Goal: Task Accomplishment & Management: Use online tool/utility

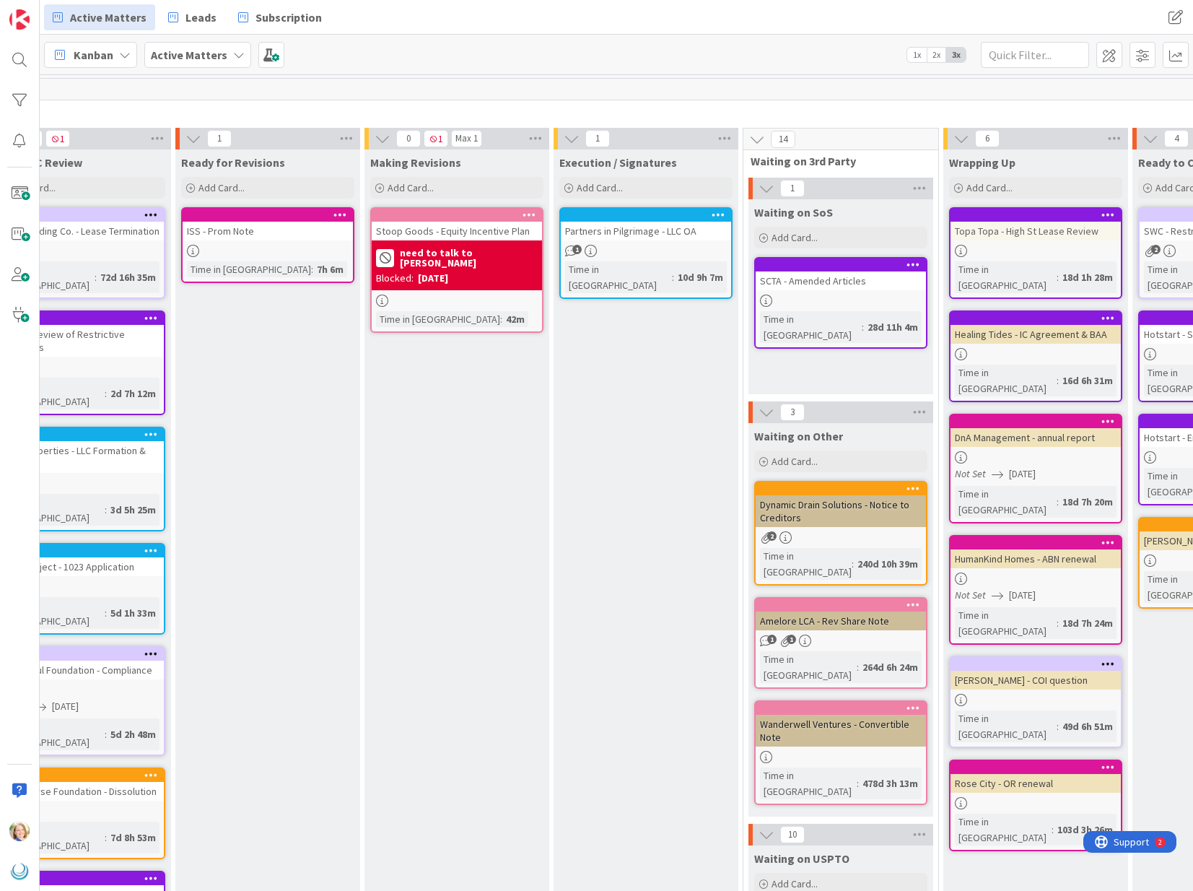
scroll to position [0, 1037]
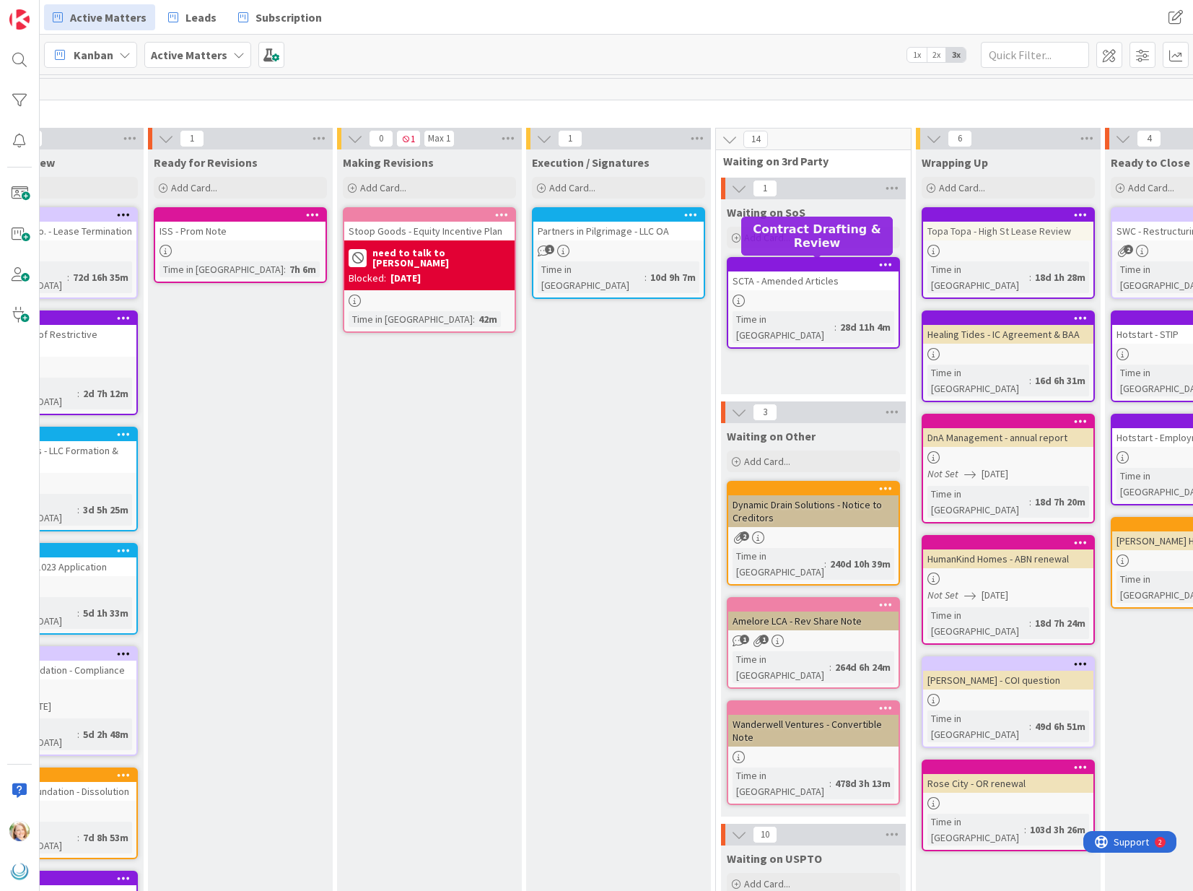
click at [840, 262] on div at bounding box center [817, 265] width 164 height 10
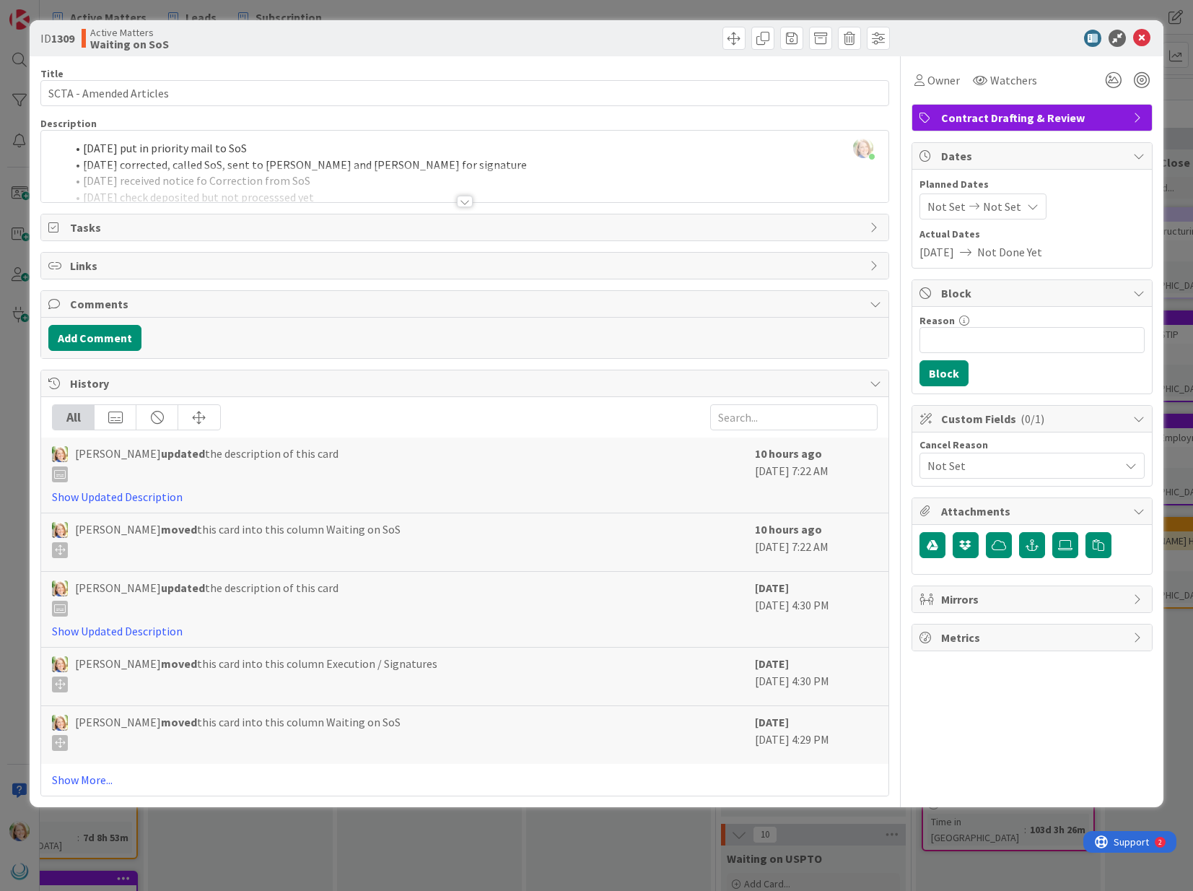
click at [279, 149] on div "[PERSON_NAME] just joined [DATE] put in priority mail to SoS [DATE] corrected, …" at bounding box center [464, 166] width 847 height 71
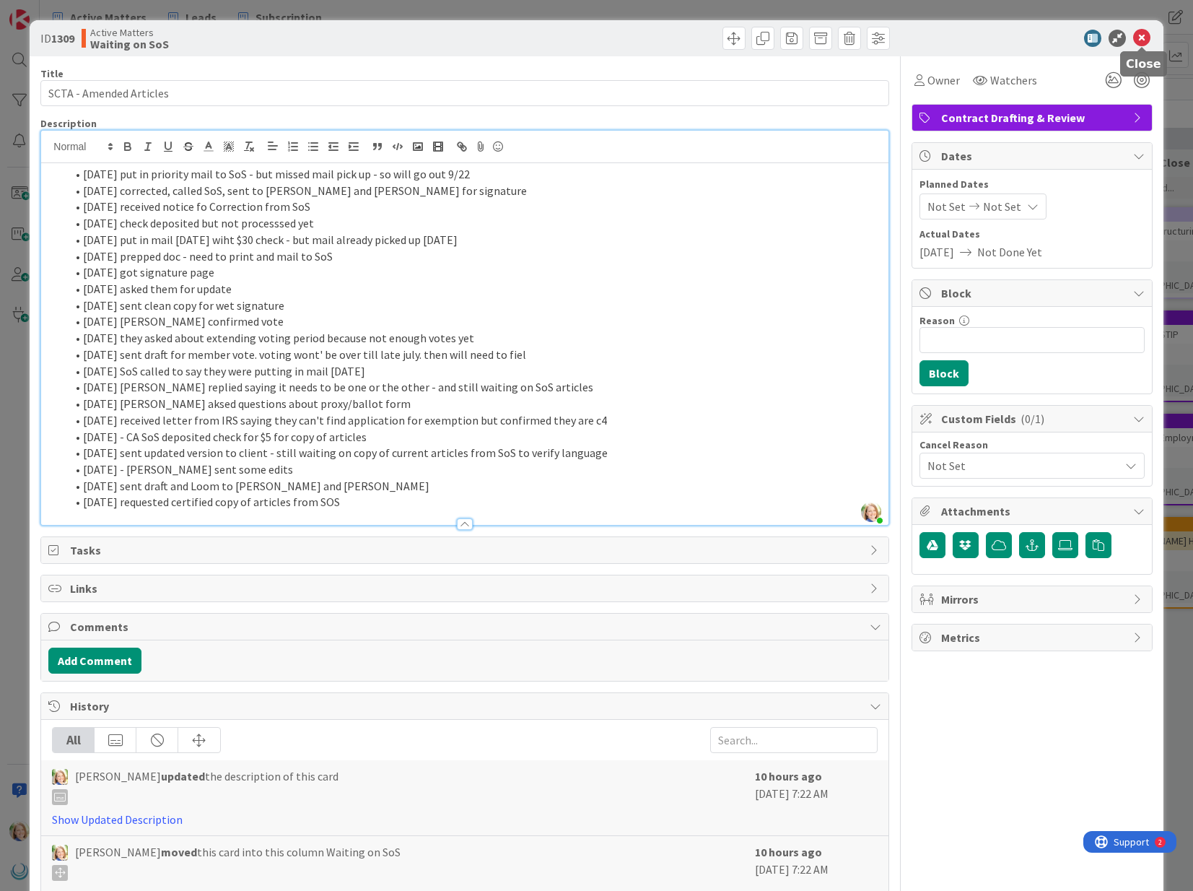
click at [1138, 43] on icon at bounding box center [1141, 38] width 17 height 17
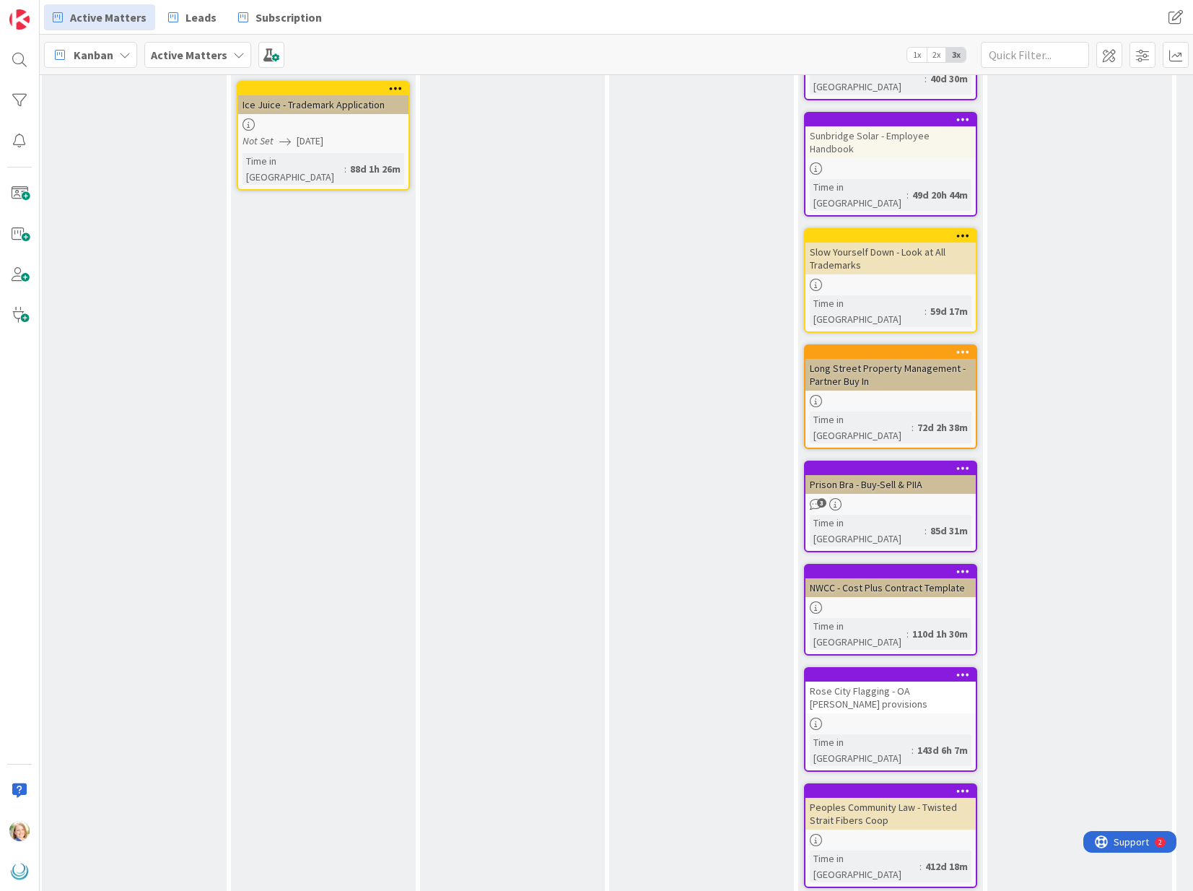
scroll to position [991, 198]
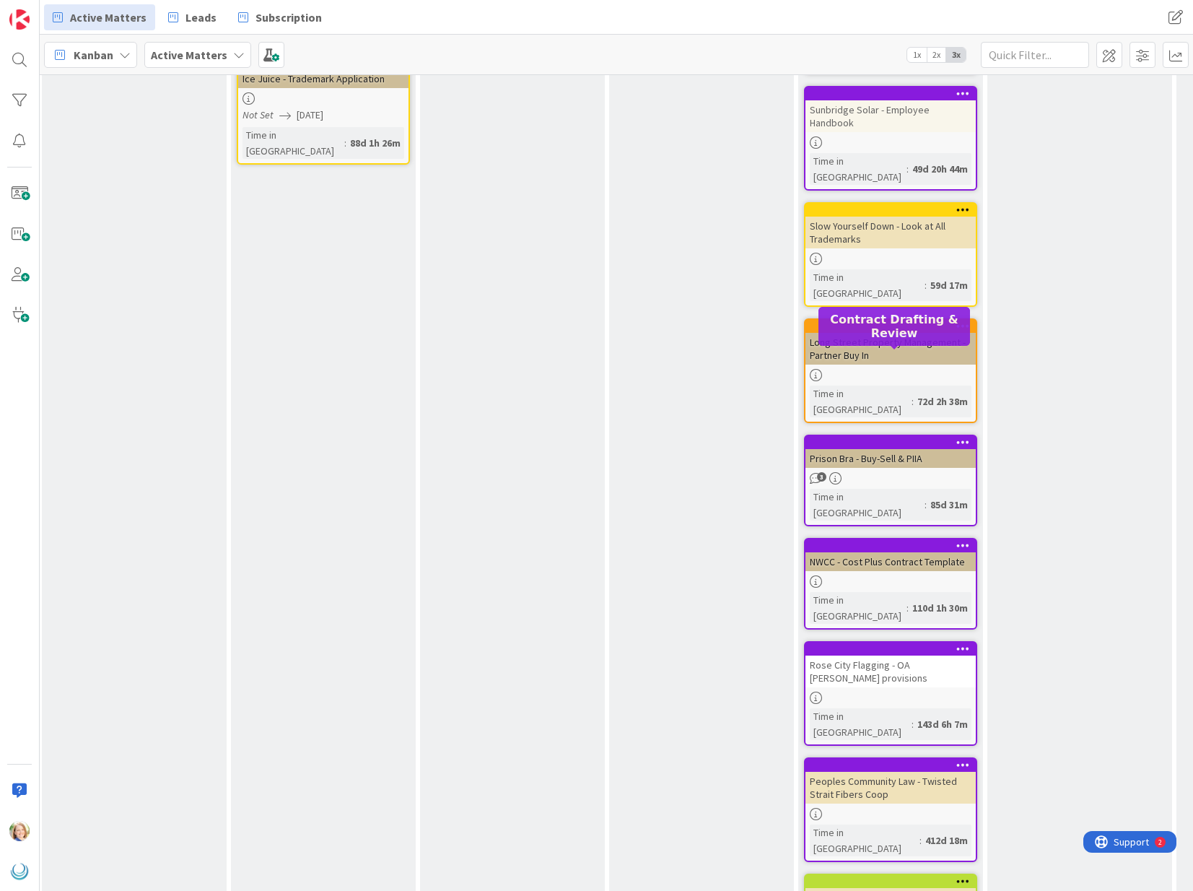
click at [881, 541] on div at bounding box center [894, 546] width 164 height 10
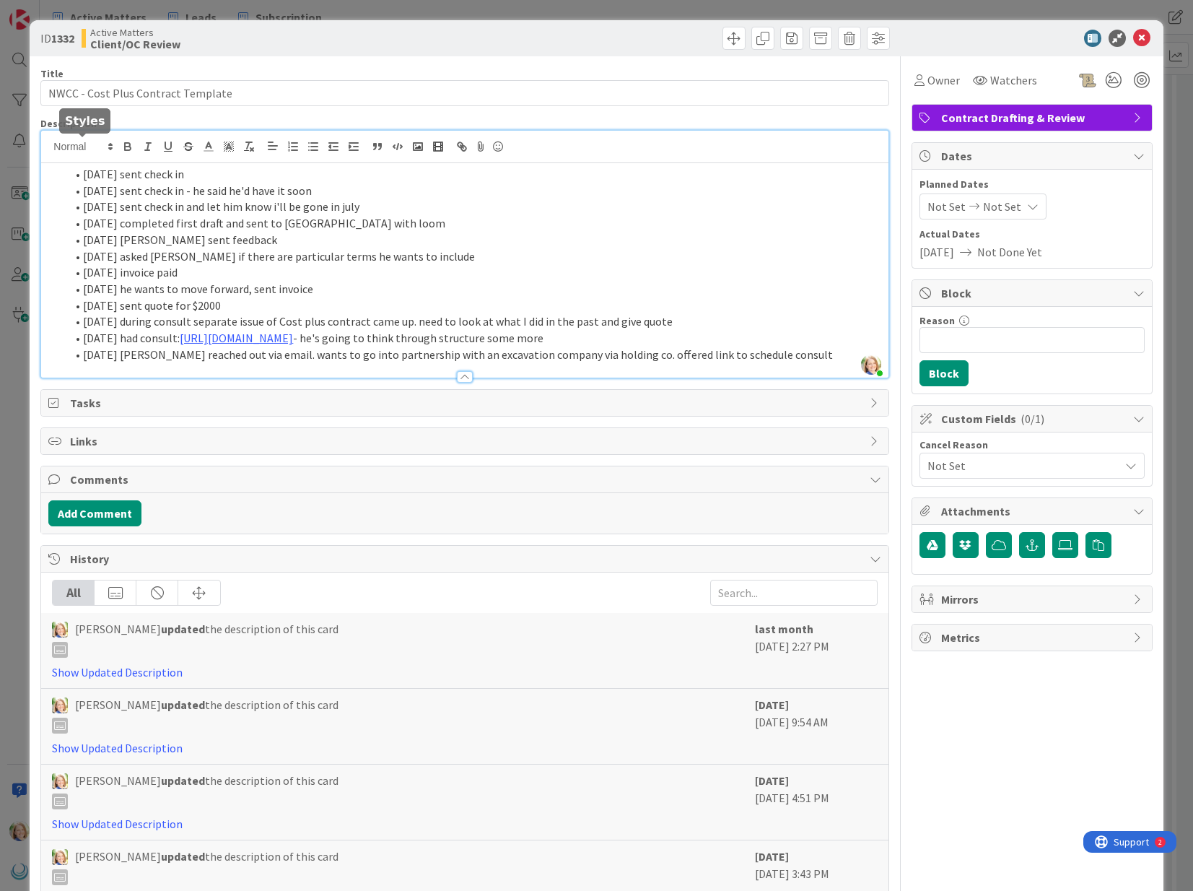
click at [79, 152] on div "[PERSON_NAME] just joined [DATE] sent check in [DATE] sent check in - he said h…" at bounding box center [464, 254] width 847 height 247
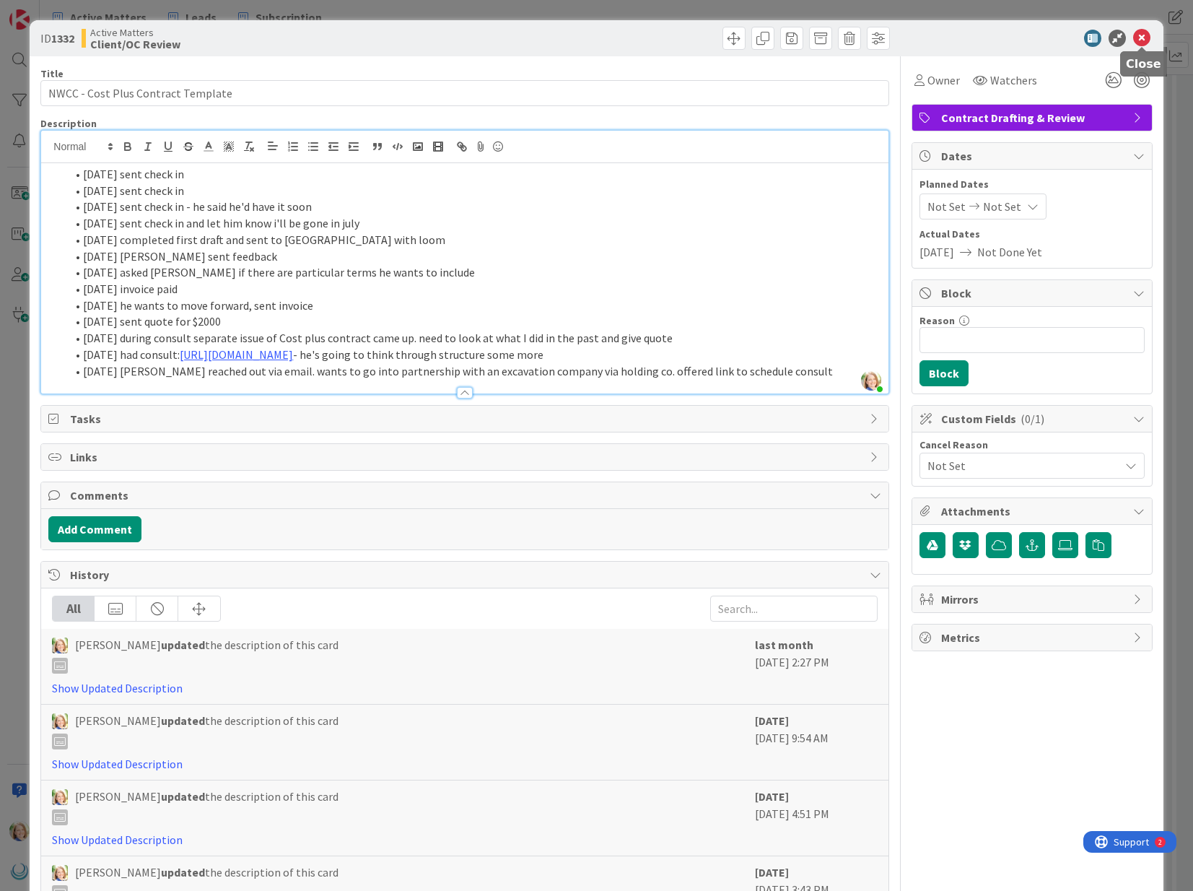
click at [1145, 44] on icon at bounding box center [1141, 38] width 17 height 17
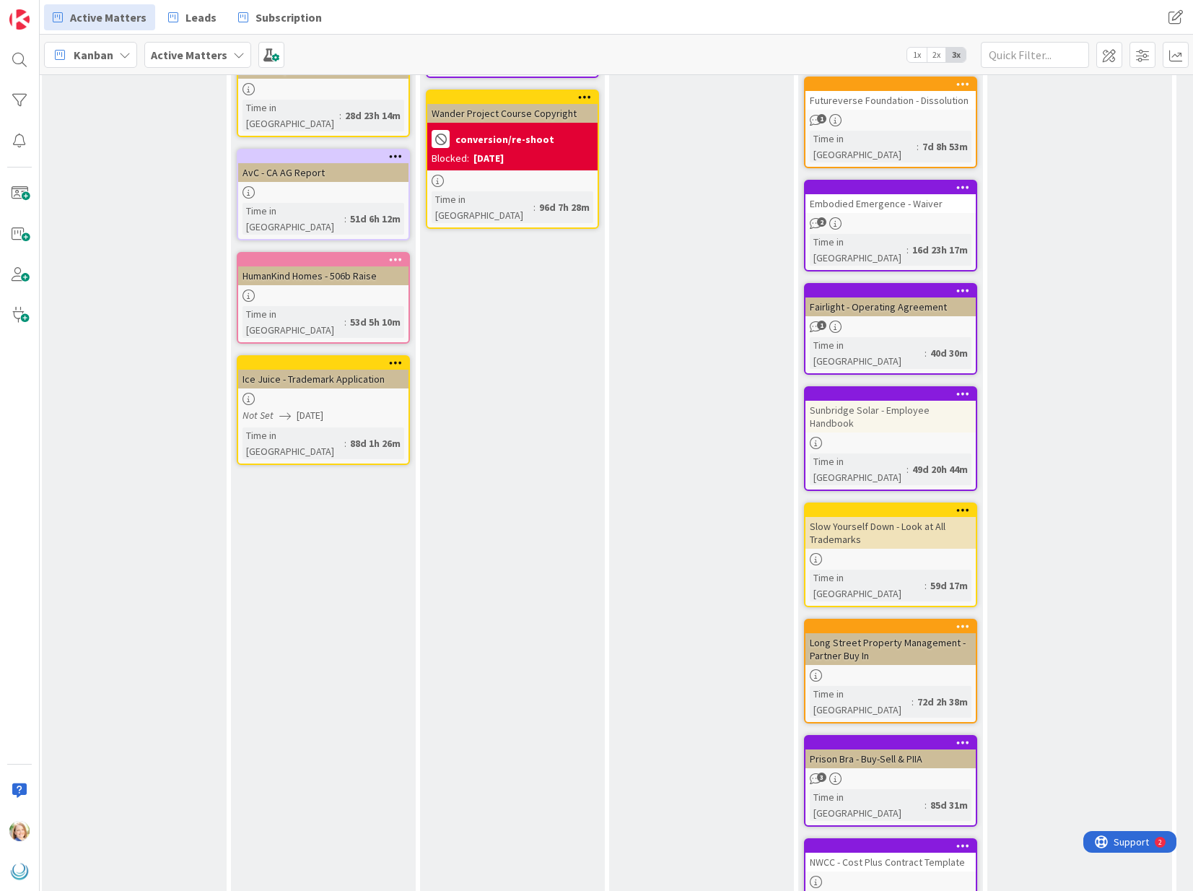
scroll to position [679, 198]
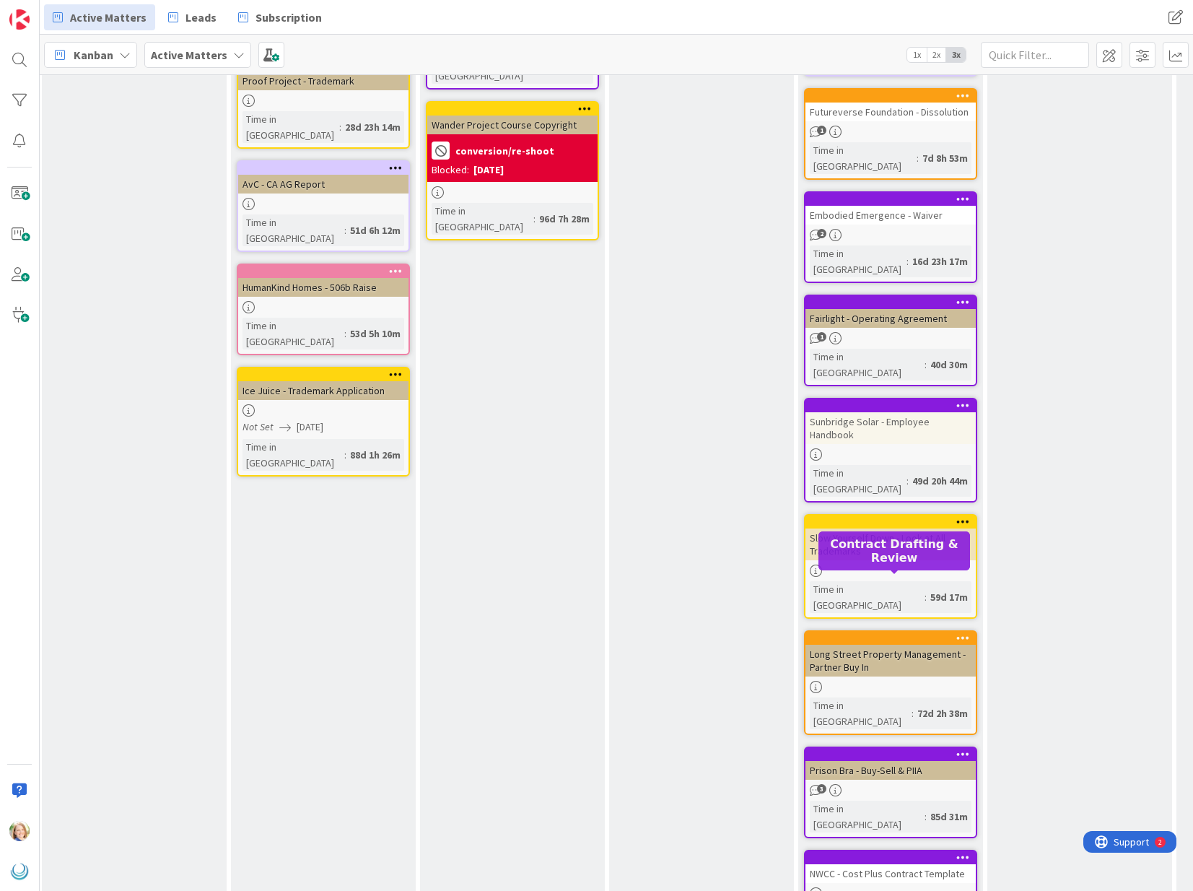
click at [880, 749] on div at bounding box center [894, 754] width 164 height 10
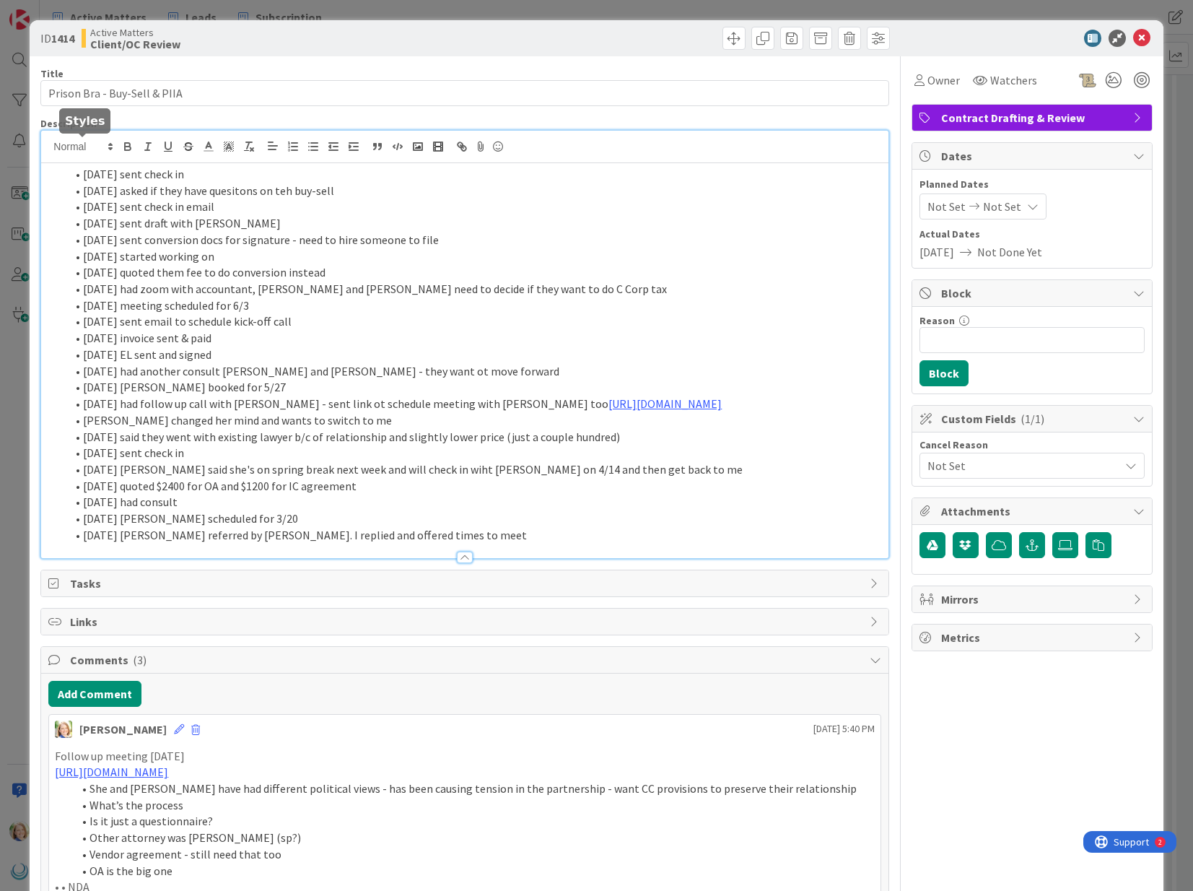
click at [82, 146] on div "[DATE] sent check in [DATE] asked if they have quesitons on teh buy-sell [DATE]…" at bounding box center [464, 344] width 847 height 427
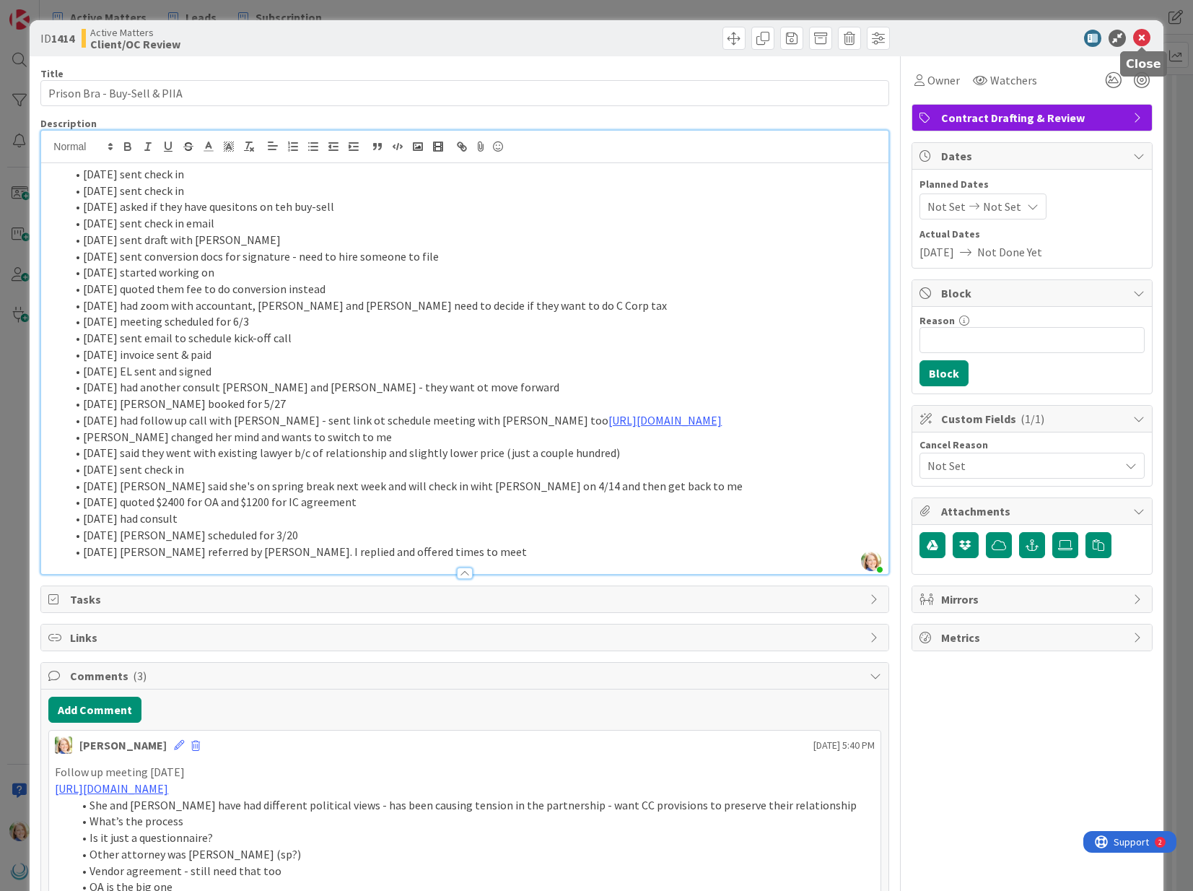
click at [1140, 39] on icon at bounding box center [1141, 38] width 17 height 17
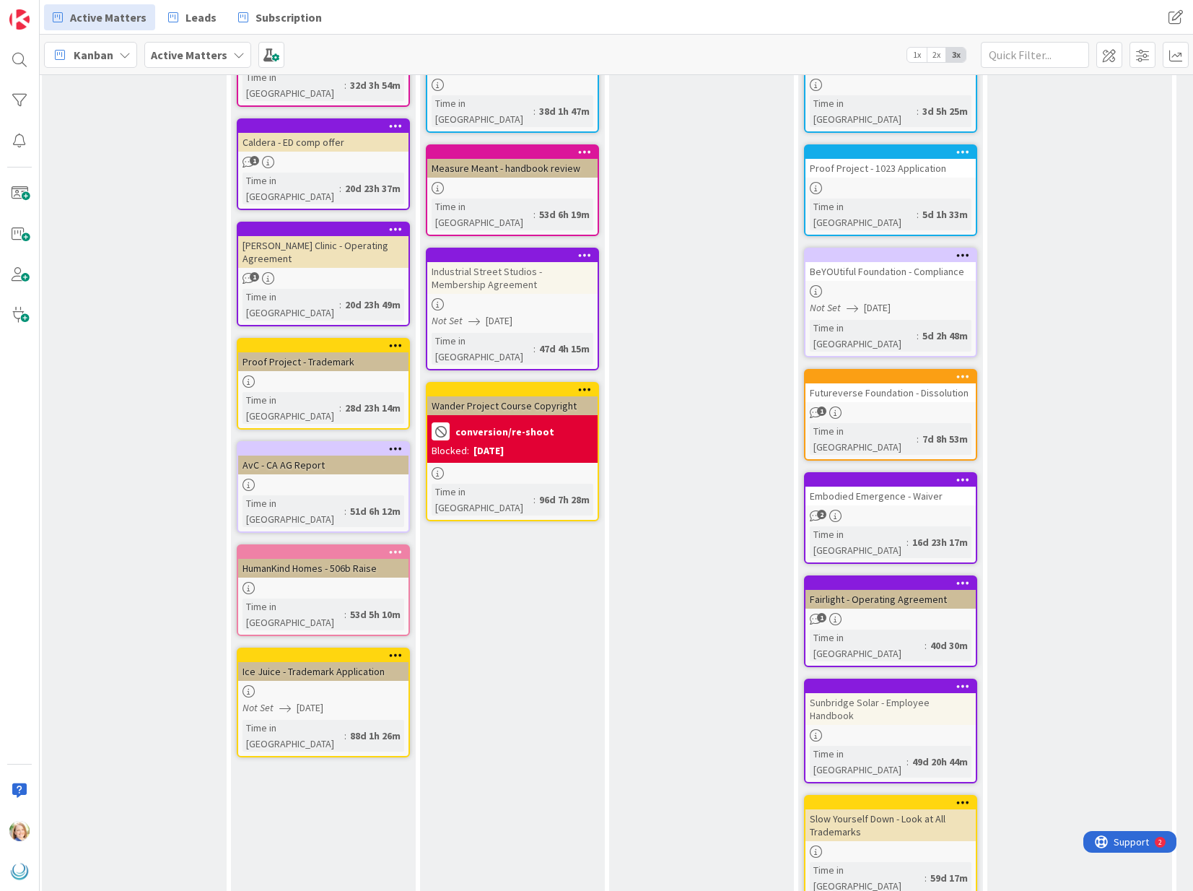
scroll to position [390, 198]
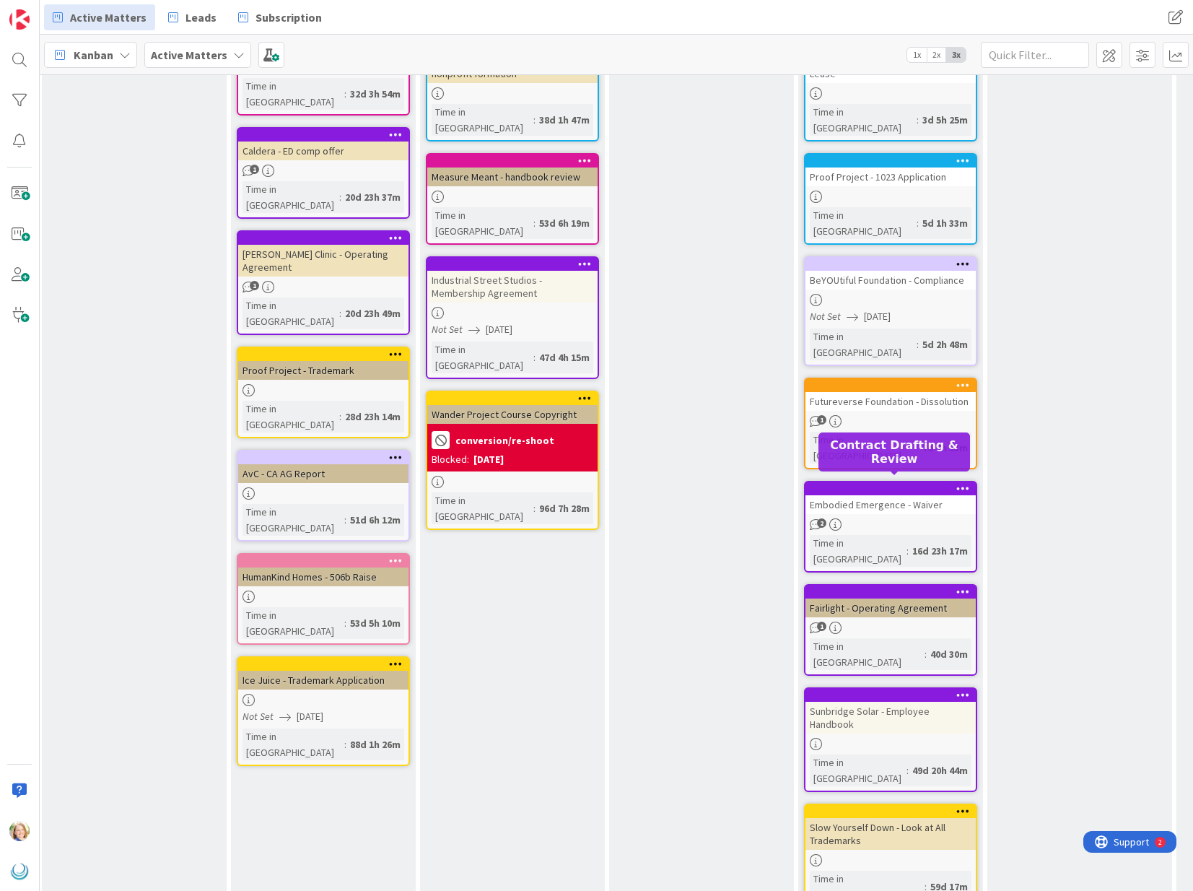
click at [883, 587] on div at bounding box center [894, 592] width 164 height 10
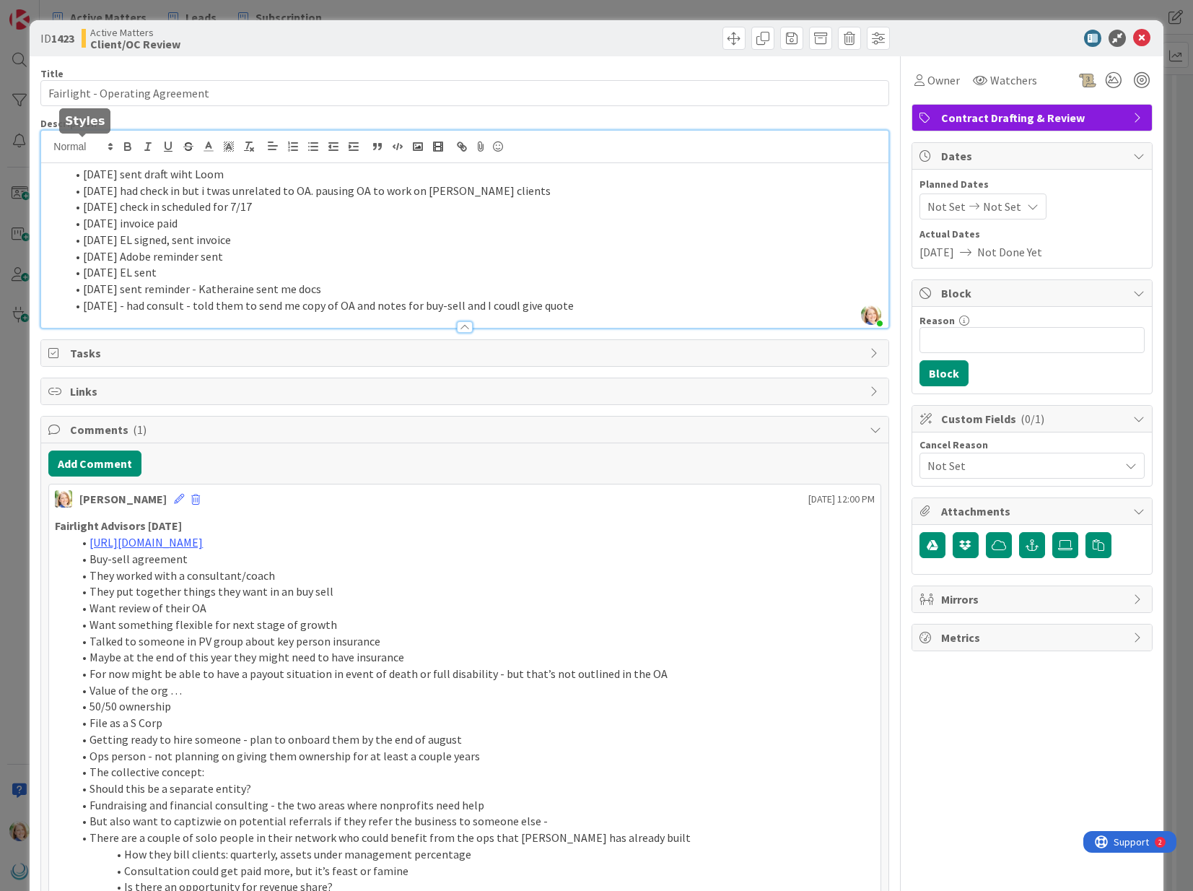
click at [87, 147] on div "[PERSON_NAME] just joined [DATE] sent draft wiht Loom [DATE] had check in but i…" at bounding box center [464, 229] width 847 height 197
click at [83, 167] on li "[DATE] sent draft wiht Loom" at bounding box center [473, 174] width 815 height 17
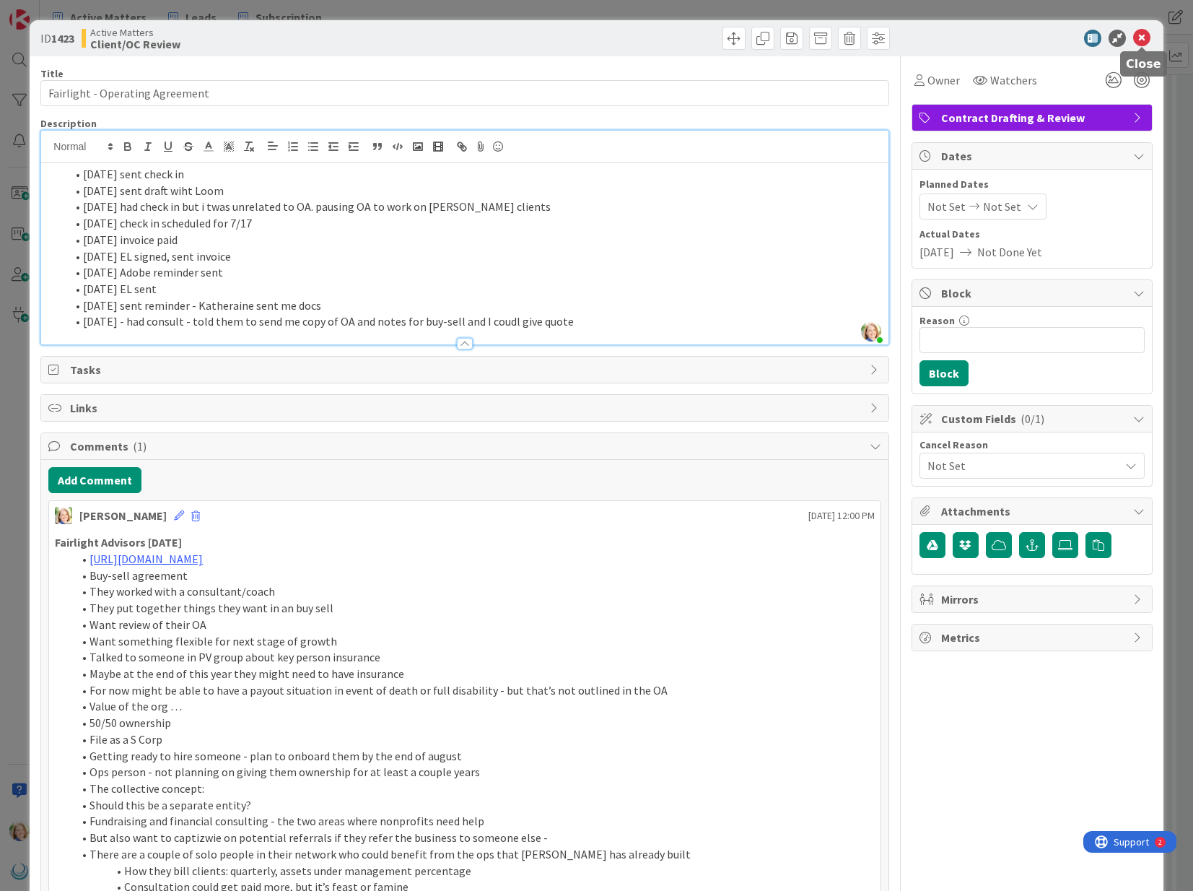
click at [1142, 38] on icon at bounding box center [1141, 38] width 17 height 17
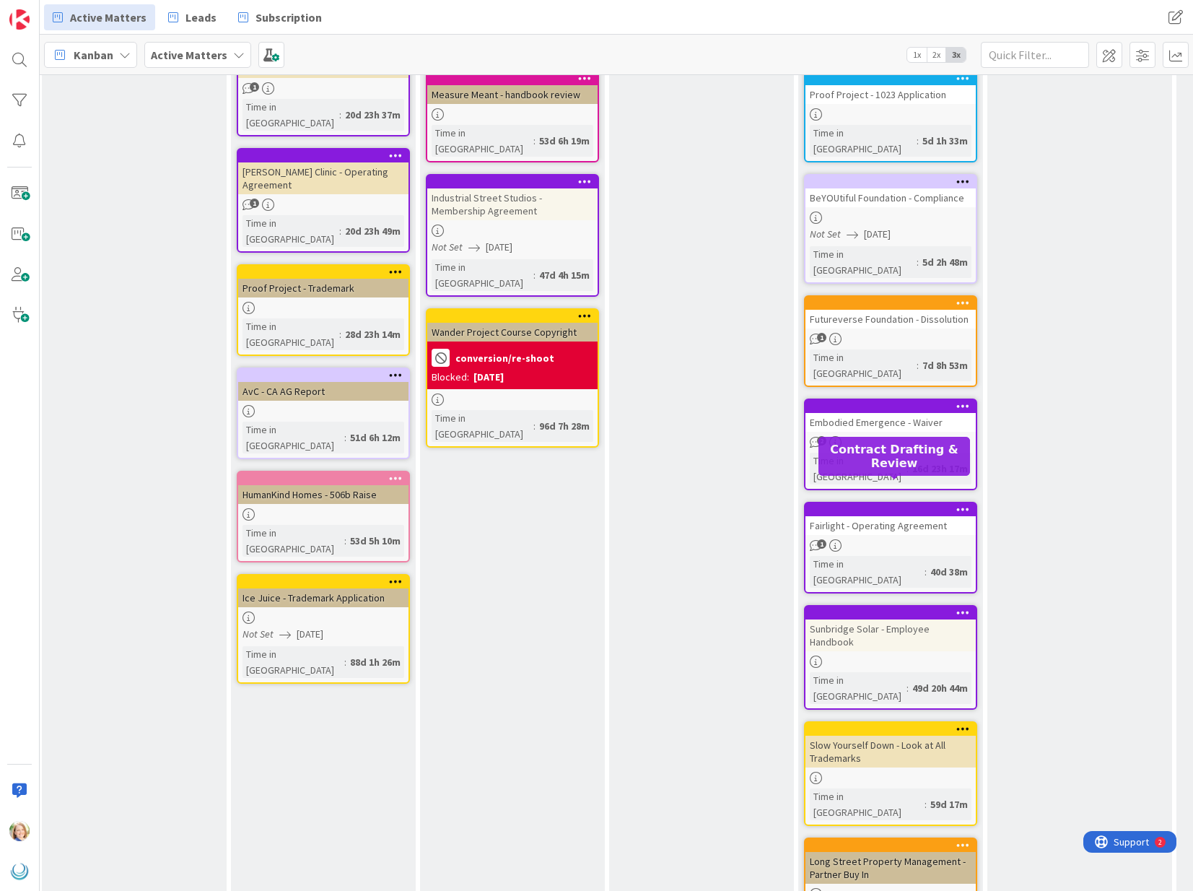
scroll to position [476, 198]
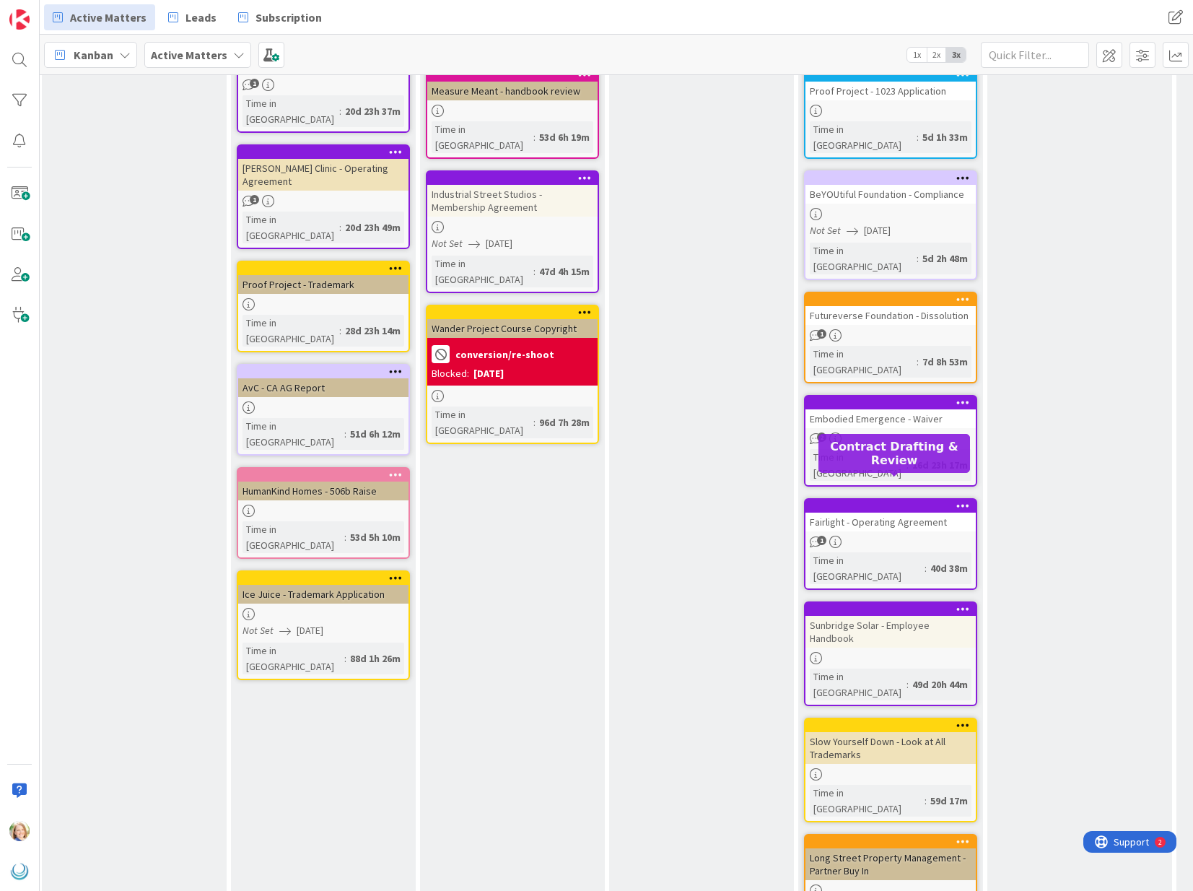
click at [880, 604] on div at bounding box center [894, 609] width 164 height 10
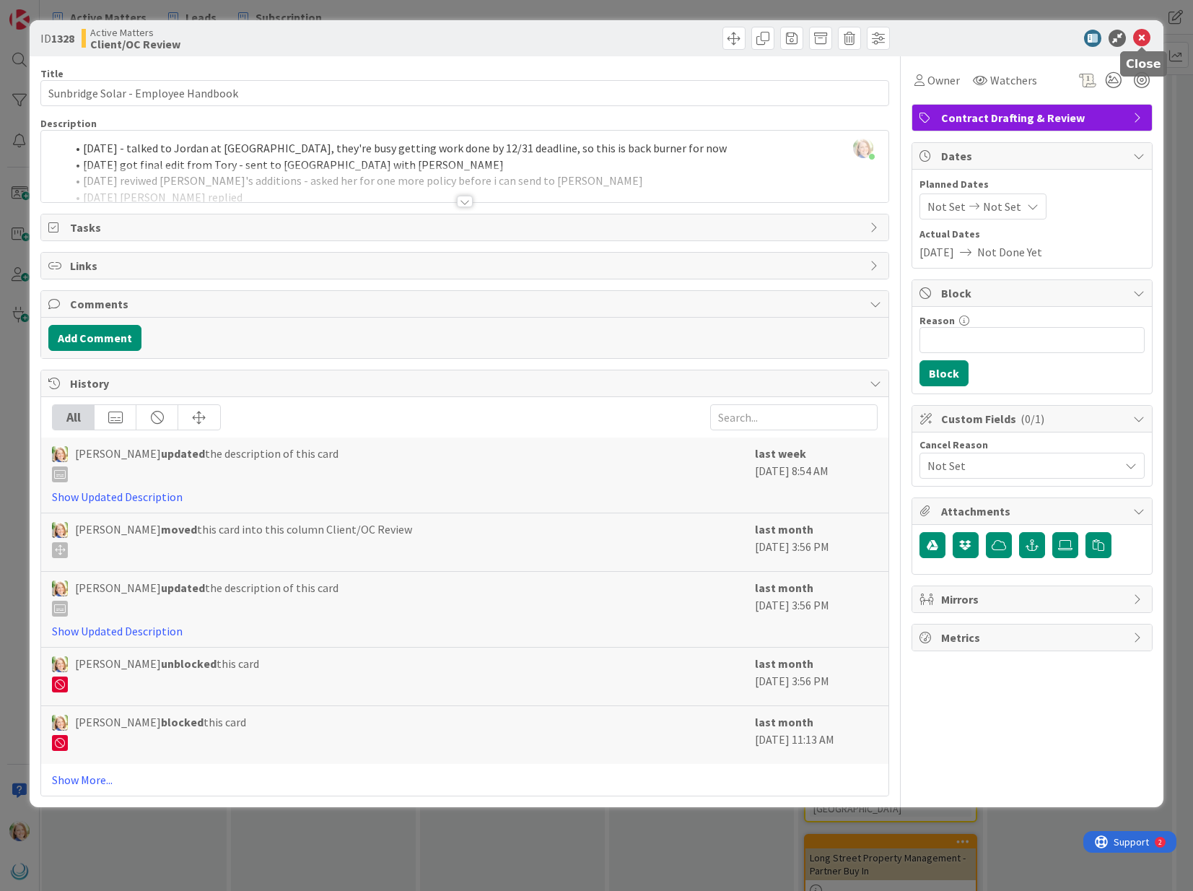
click at [1141, 40] on icon at bounding box center [1141, 38] width 17 height 17
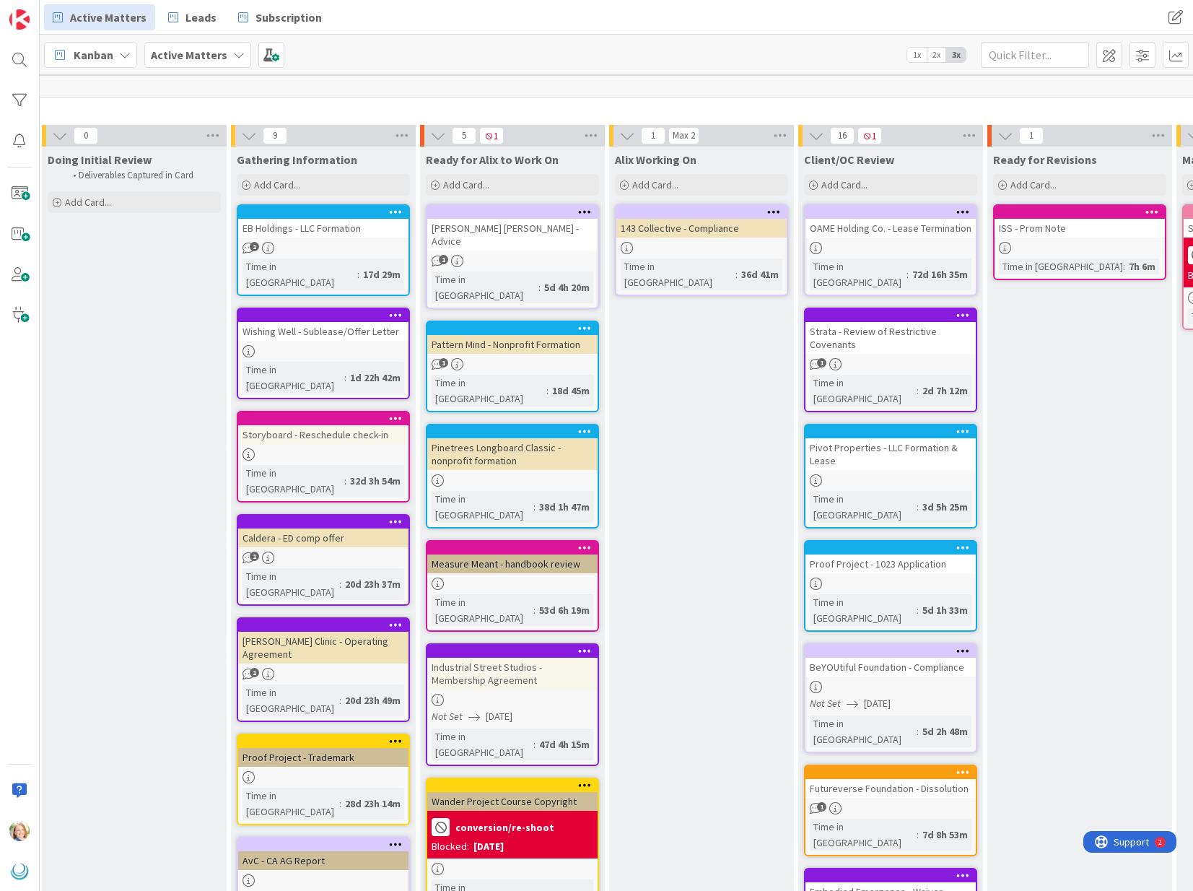
scroll to position [0, 198]
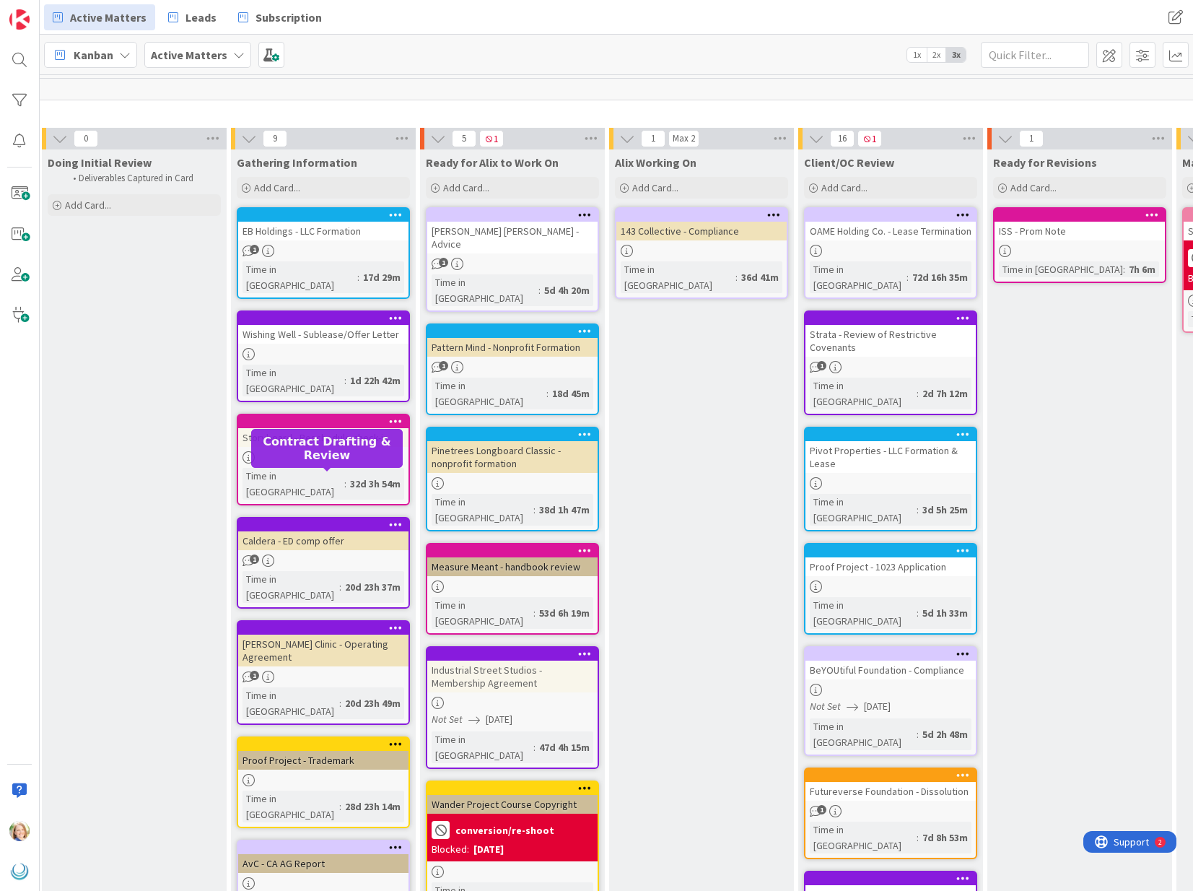
click at [334, 520] on div at bounding box center [327, 525] width 164 height 10
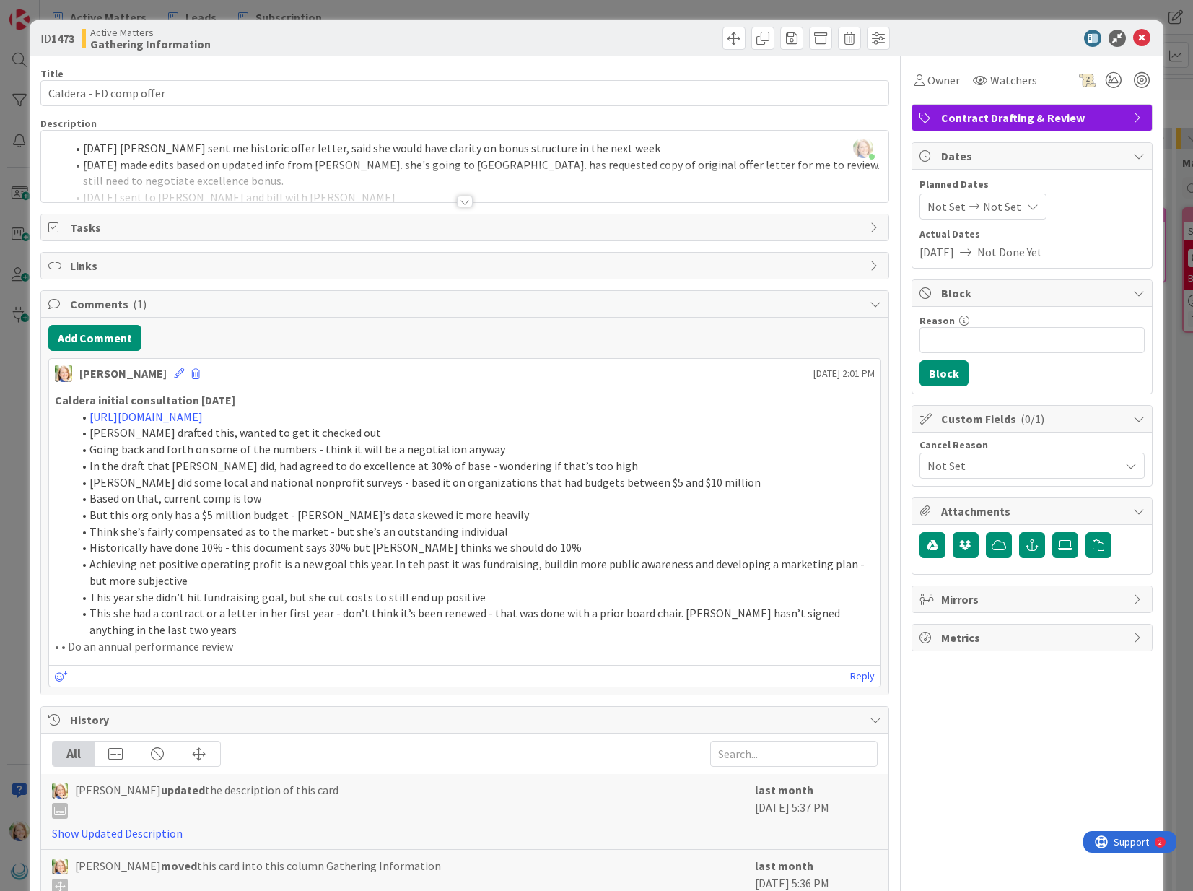
click at [85, 147] on div "[PERSON_NAME] joined 2 m ago [DATE] [PERSON_NAME] sent me historic offer letter…" at bounding box center [464, 166] width 847 height 71
click at [85, 147] on span at bounding box center [79, 143] width 71 height 17
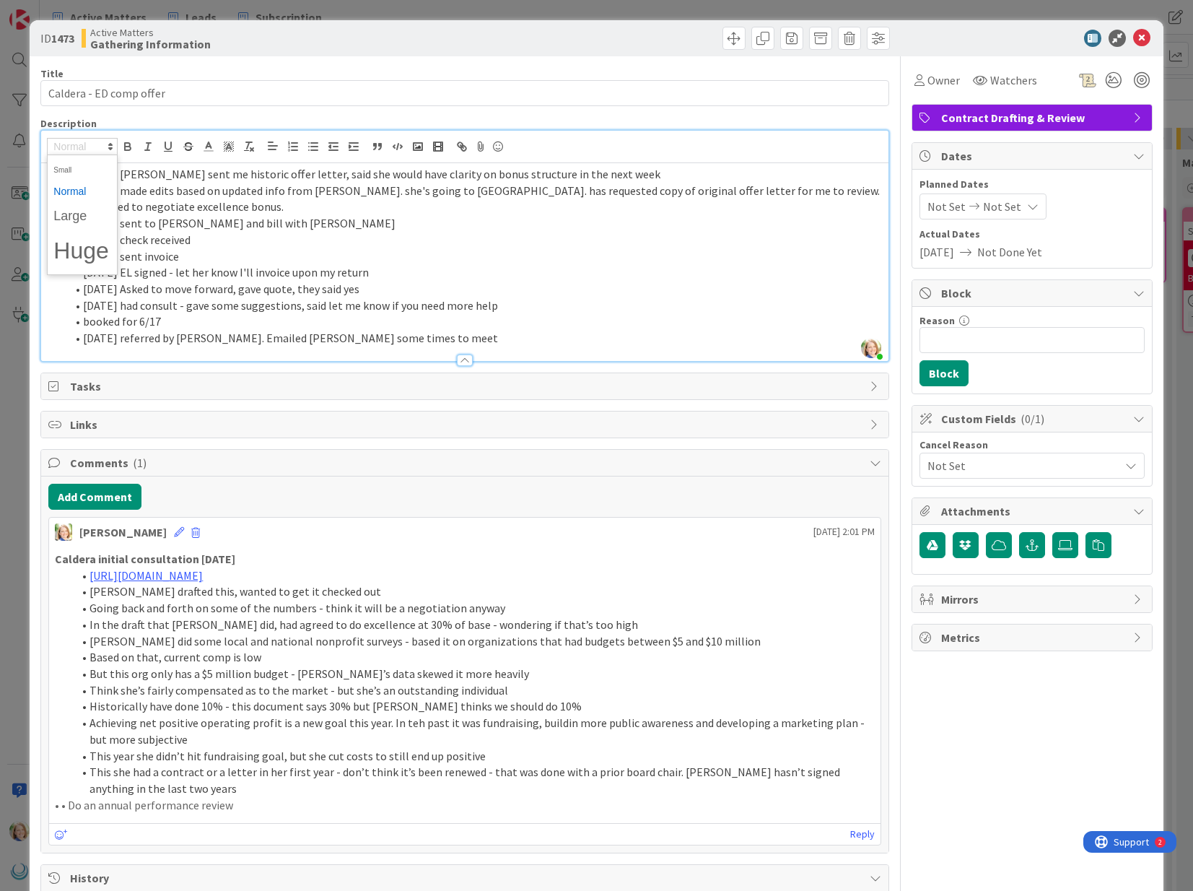
click at [183, 191] on li "[DATE] made edits based on updated info from [PERSON_NAME]. she's going to [GEO…" at bounding box center [473, 199] width 815 height 32
click at [83, 175] on span at bounding box center [83, 174] width 0 height 17
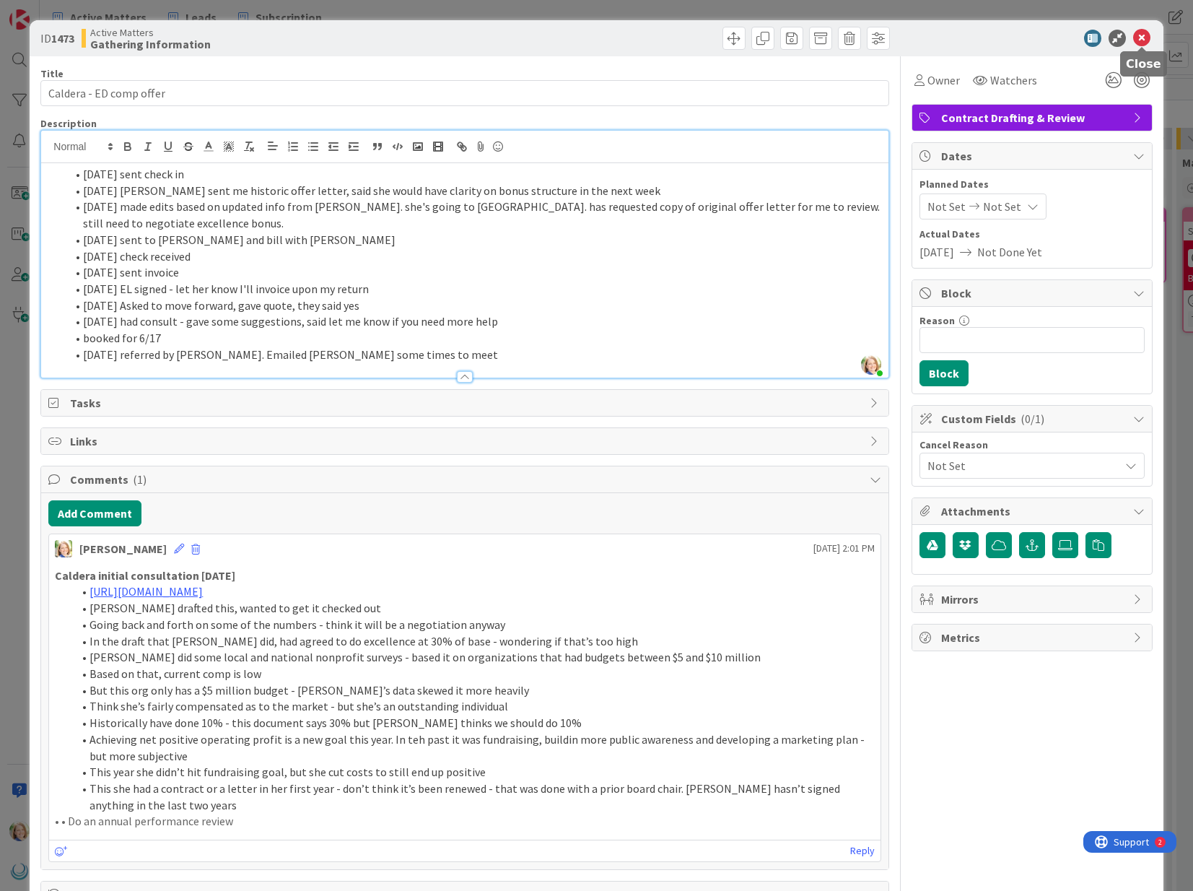
click at [1141, 39] on icon at bounding box center [1141, 38] width 17 height 17
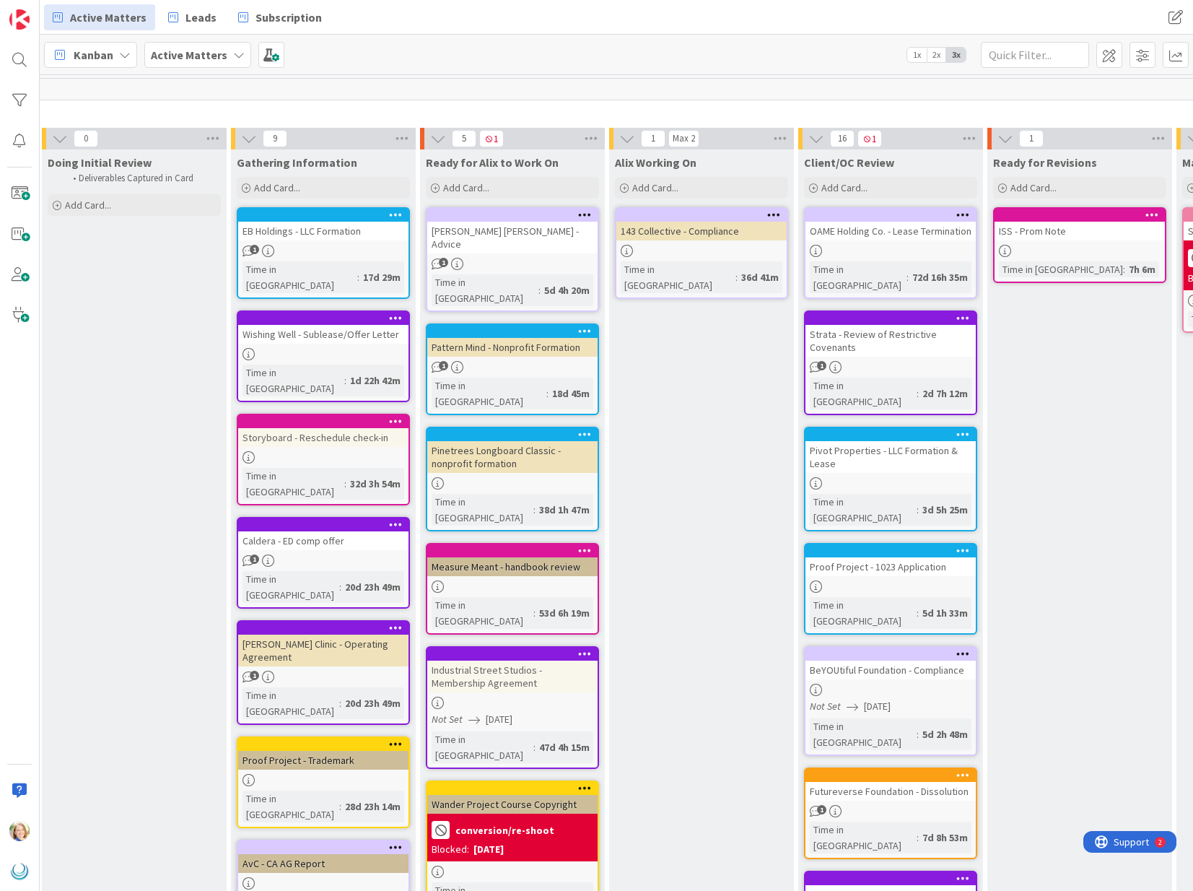
scroll to position [0, 198]
click at [336, 416] on div at bounding box center [327, 421] width 164 height 10
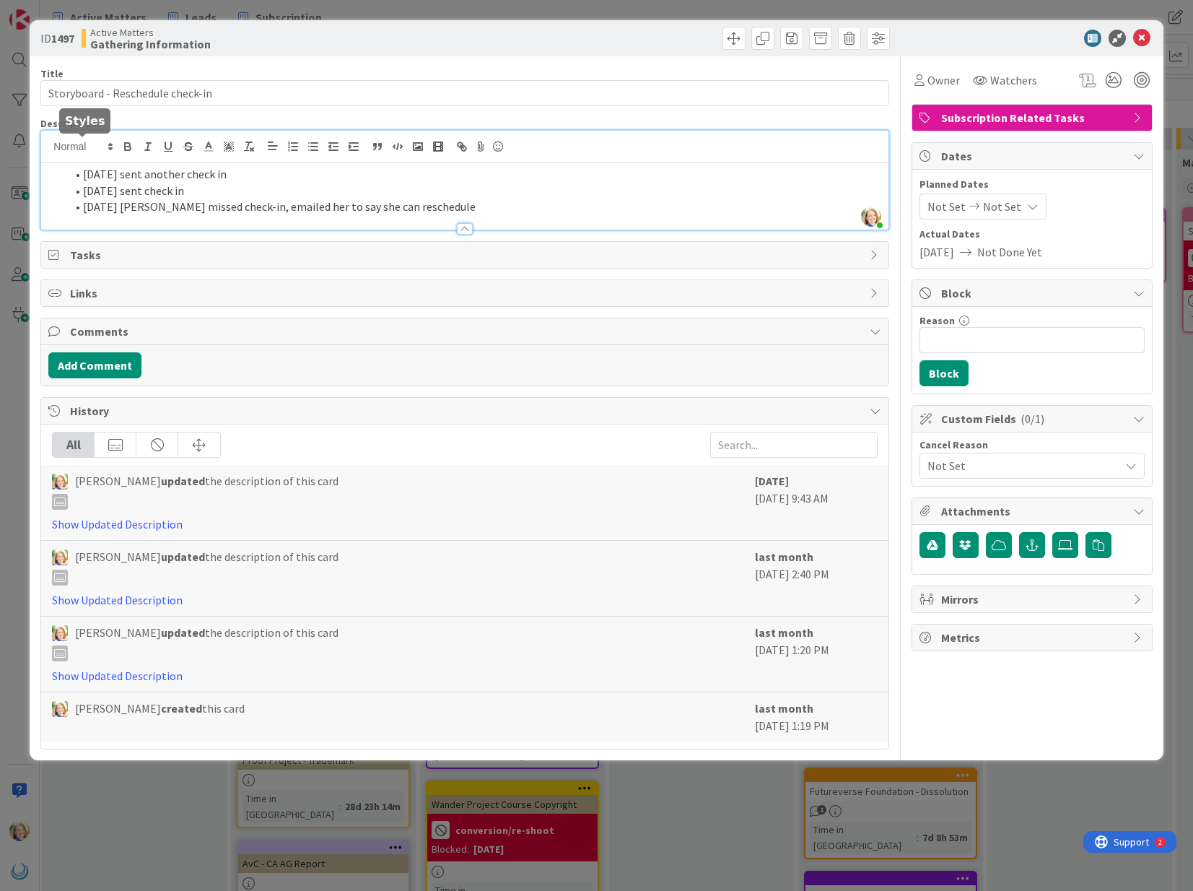
click at [83, 150] on div "[PERSON_NAME] just joined [DATE] sent another check in [DATE] sent check in [DA…" at bounding box center [464, 180] width 847 height 99
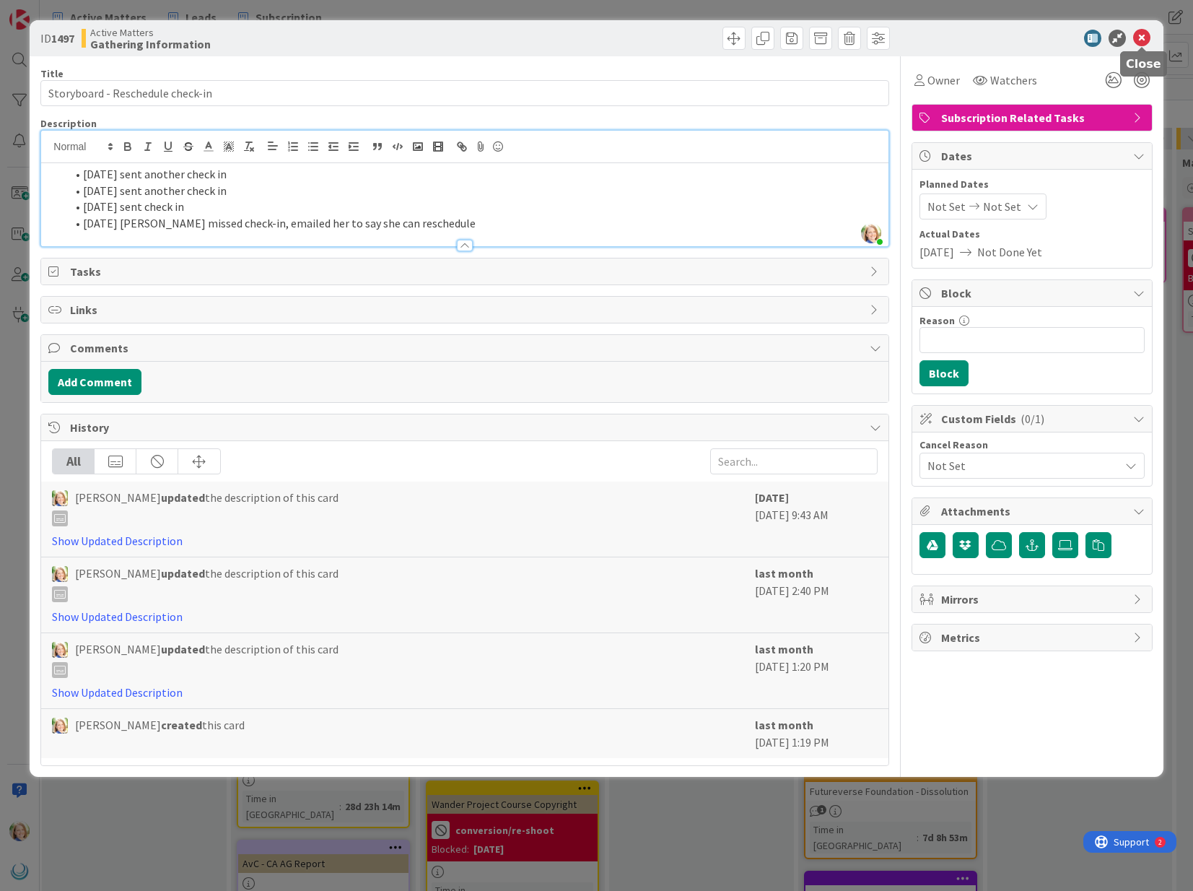
click at [1140, 40] on icon at bounding box center [1141, 38] width 17 height 17
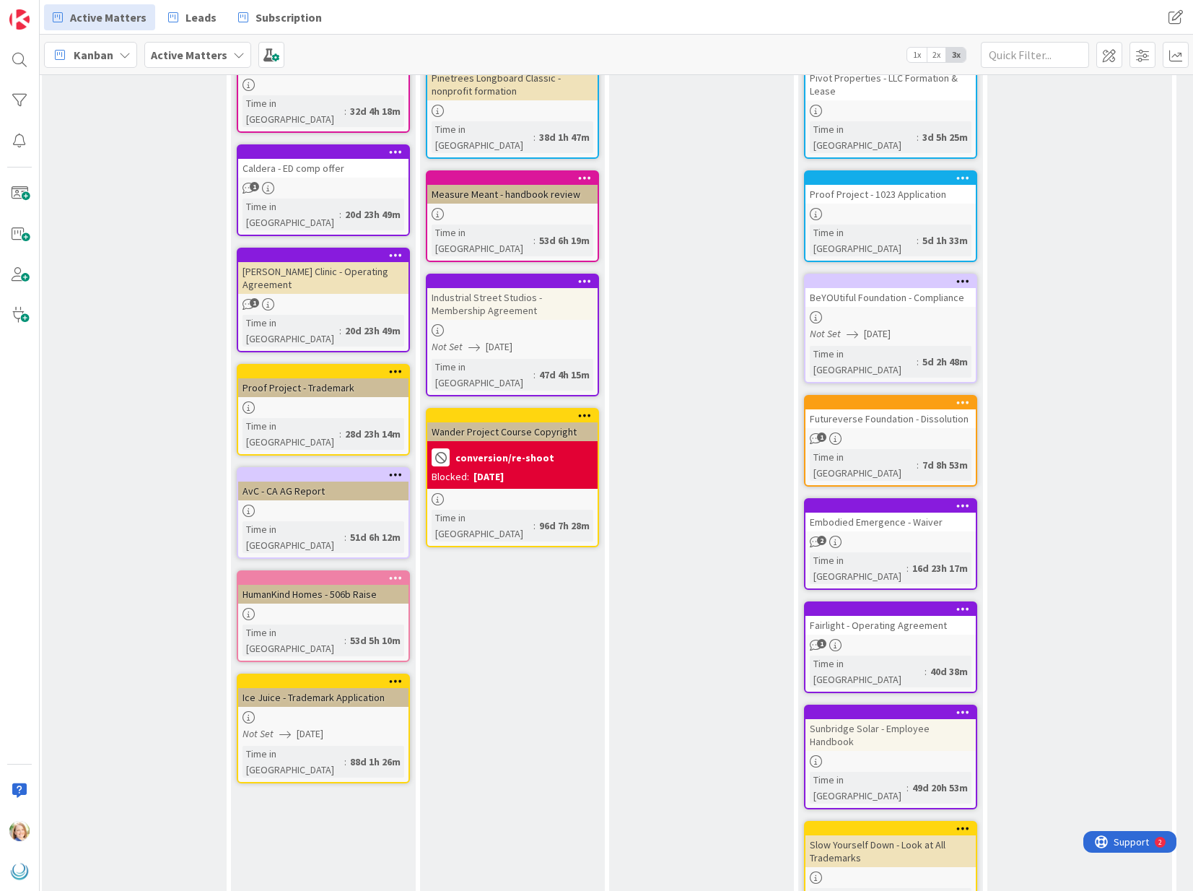
scroll to position [435, 198]
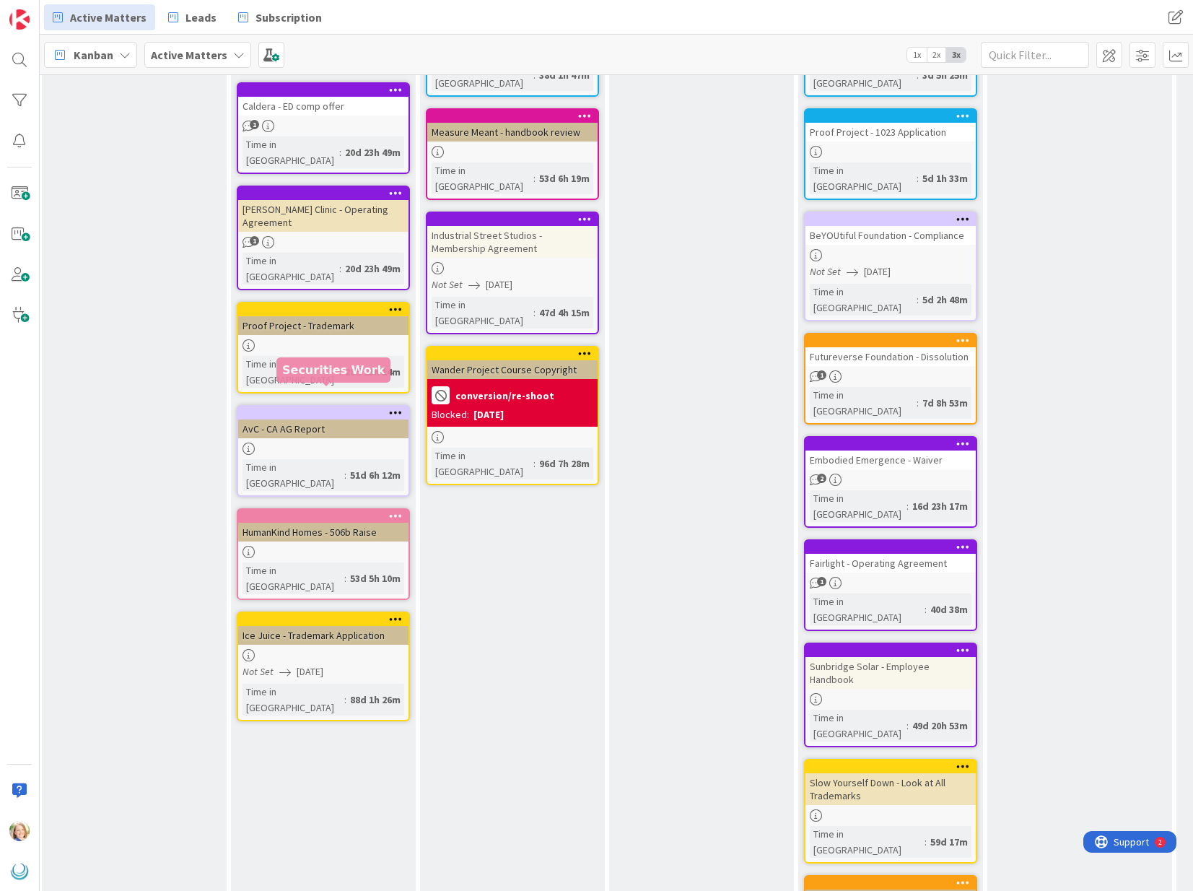
click at [302, 511] on div at bounding box center [327, 516] width 164 height 10
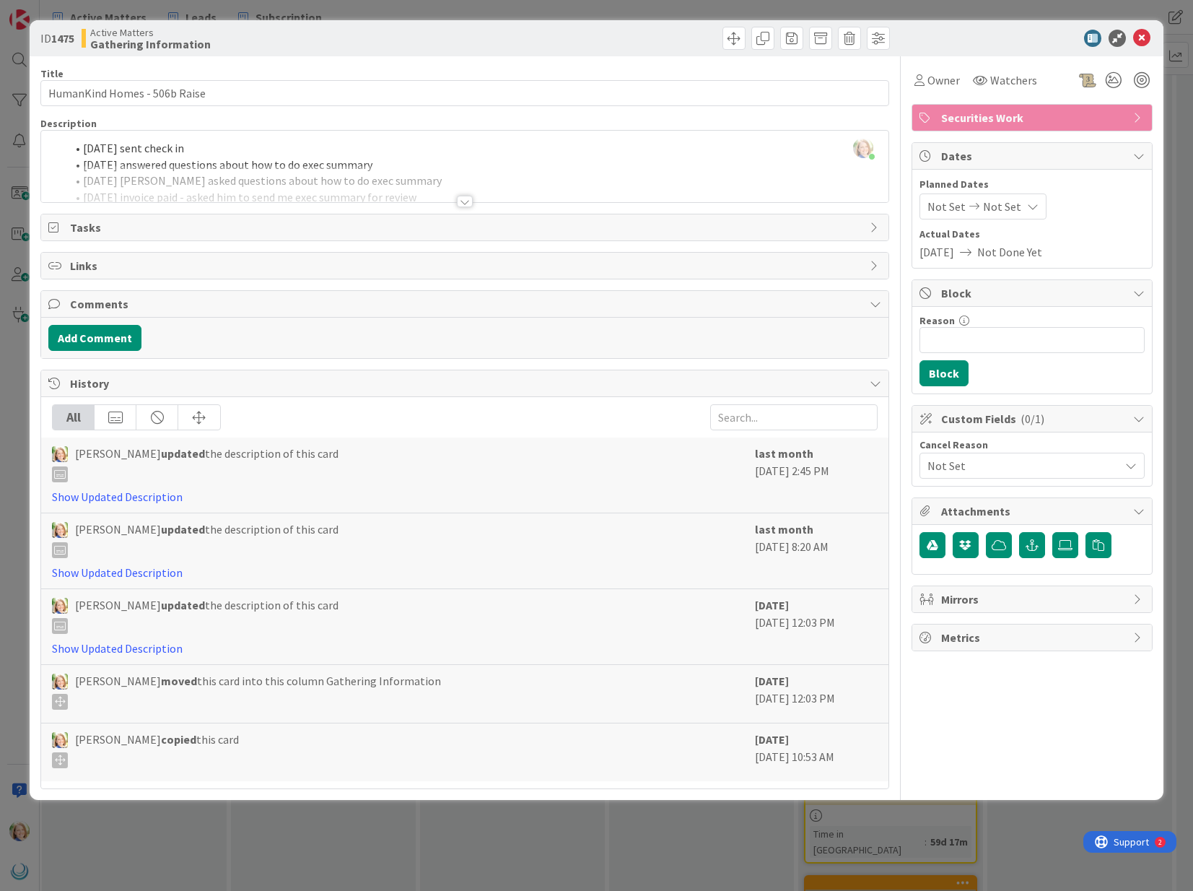
click at [79, 151] on div "[PERSON_NAME] just joined [DATE] sent check in [DATE] answered questions about …" at bounding box center [464, 166] width 847 height 71
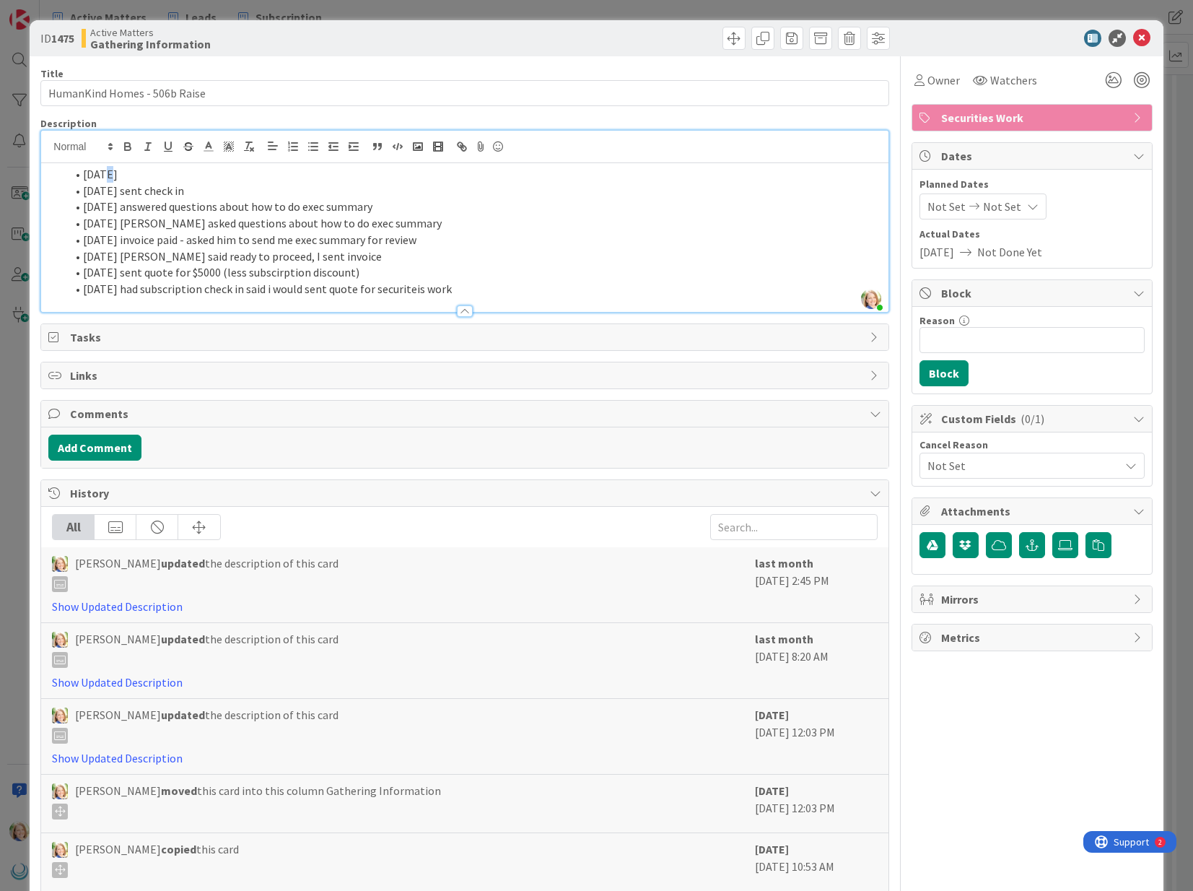
click at [106, 175] on li "[DATE]" at bounding box center [473, 174] width 815 height 17
click at [173, 175] on li "[DATE]" at bounding box center [473, 174] width 815 height 17
click at [1147, 36] on icon at bounding box center [1141, 38] width 17 height 17
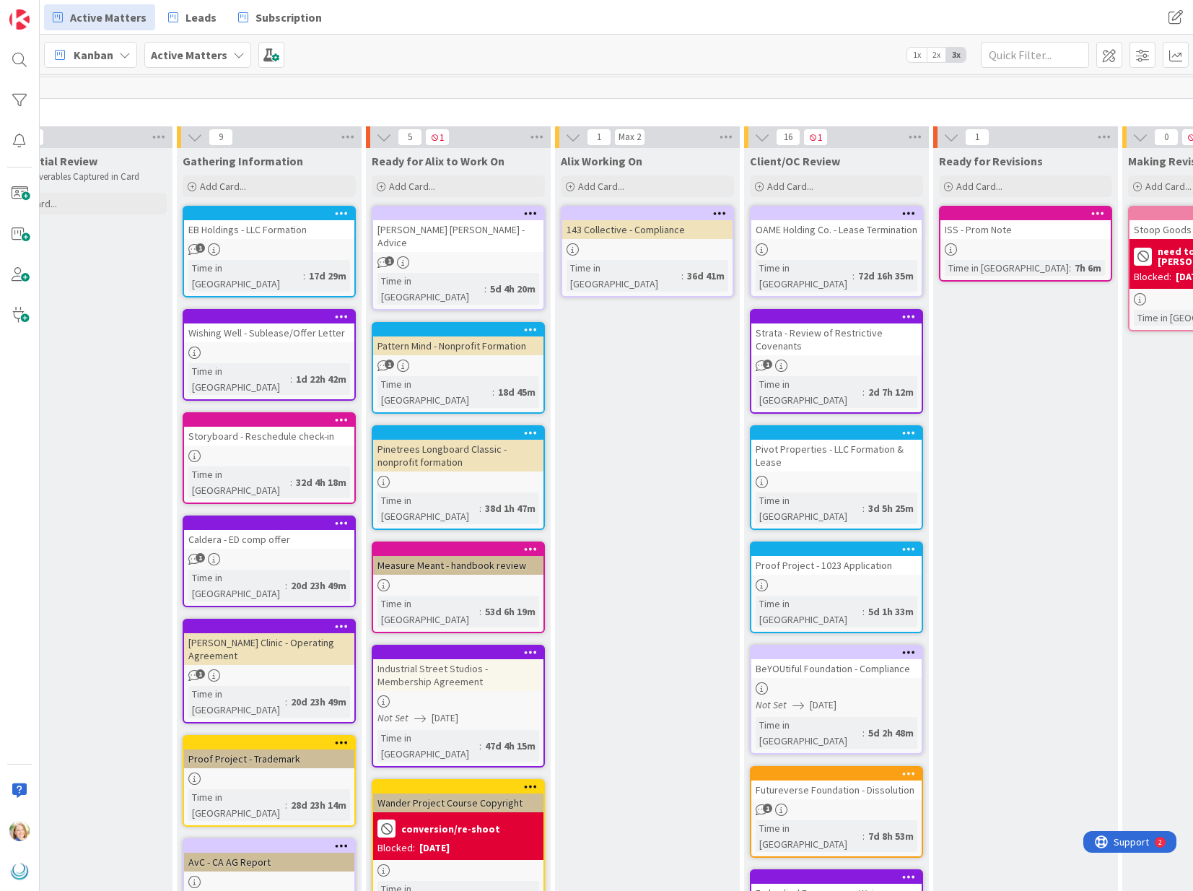
scroll to position [0, 252]
